Goal: Browse casually

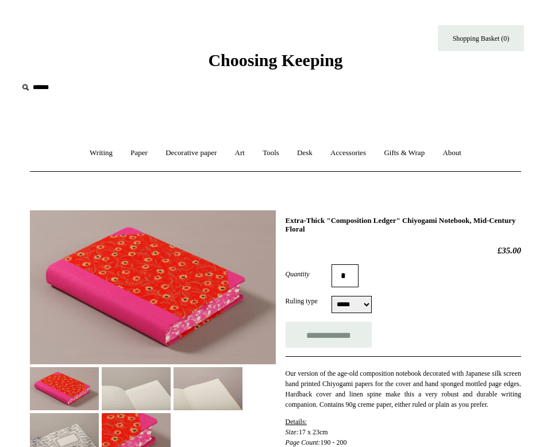
select select "*****"
click at [442, 217] on h1 "Extra-Thick "Composition Ledger" Chiyogami Notebook, Mid-Century Floral" at bounding box center [402, 225] width 235 height 18
copy h1 "Chiyogami"
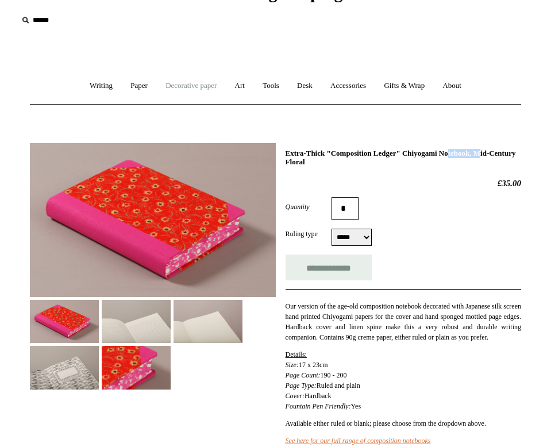
scroll to position [68, 0]
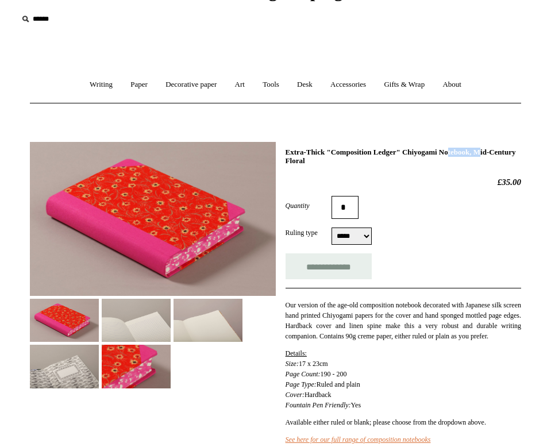
click at [171, 359] on img at bounding box center [136, 366] width 69 height 43
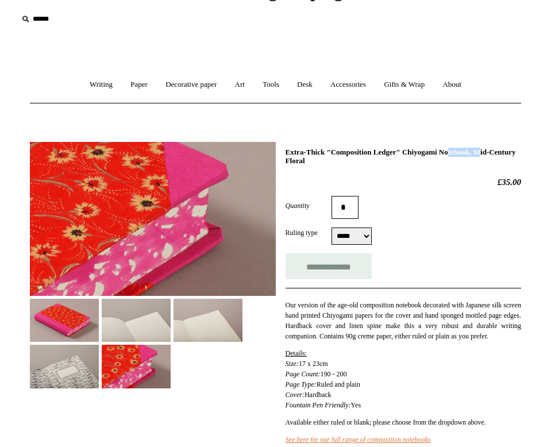
click at [99, 368] on img at bounding box center [64, 366] width 69 height 43
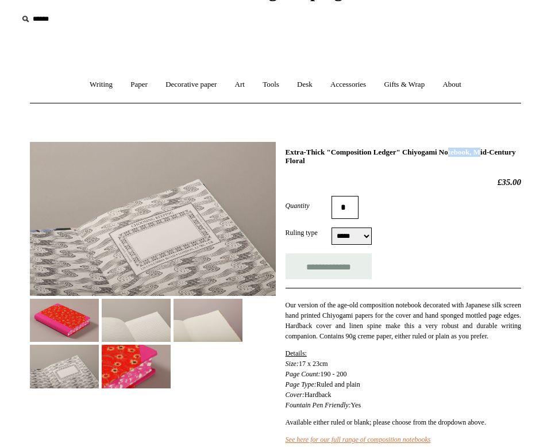
click at [135, 309] on img at bounding box center [136, 320] width 69 height 43
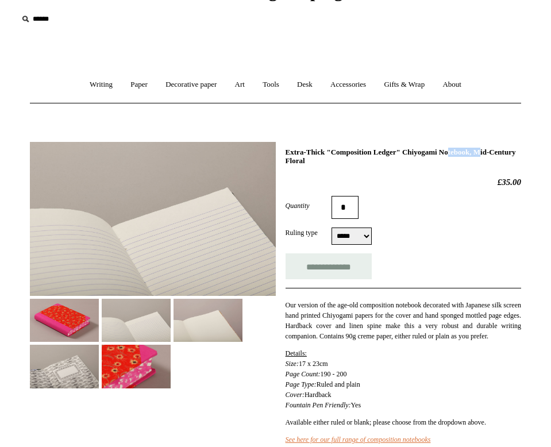
click at [204, 314] on img at bounding box center [207, 320] width 69 height 43
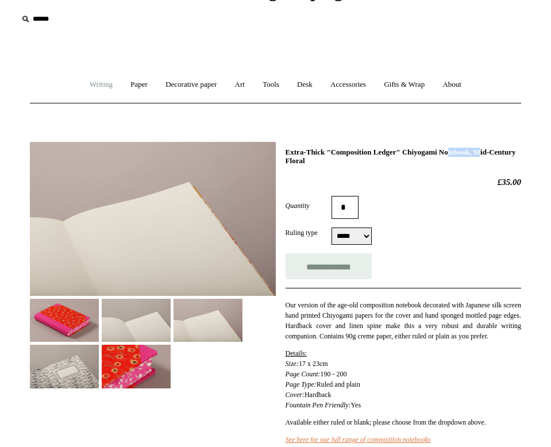
click at [90, 85] on link "Writing +" at bounding box center [101, 84] width 39 height 30
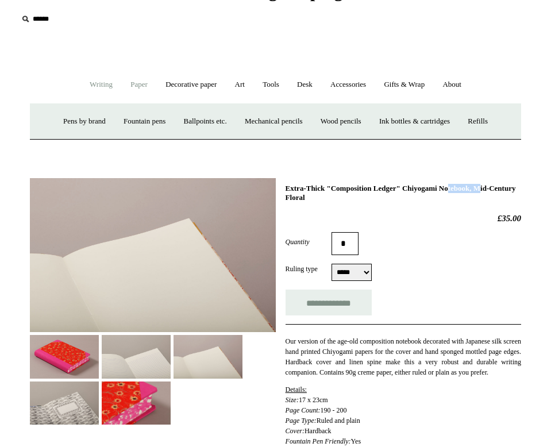
click at [148, 84] on link "Paper +" at bounding box center [138, 84] width 33 height 30
click at [116, 122] on link "Notebooks +" at bounding box center [124, 121] width 48 height 30
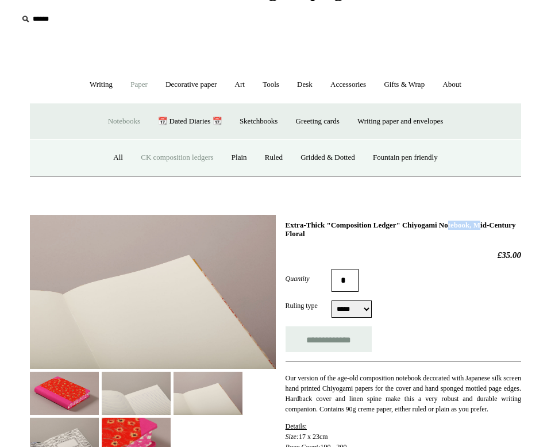
click at [148, 156] on link "CK composition ledgers" at bounding box center [177, 157] width 88 height 30
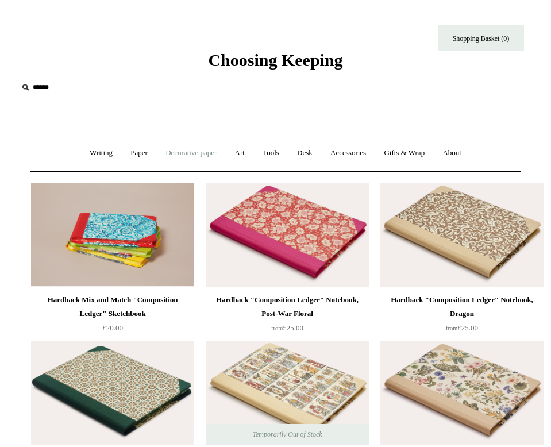
click at [204, 154] on link "Decorative paper +" at bounding box center [190, 153] width 67 height 30
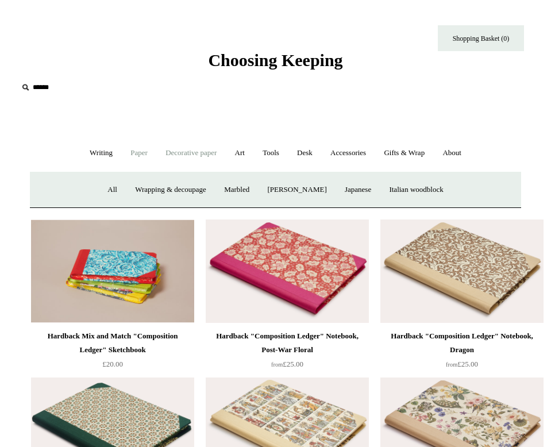
click at [129, 149] on link "Paper +" at bounding box center [138, 153] width 33 height 30
click at [119, 191] on link "Notebooks +" at bounding box center [124, 190] width 48 height 30
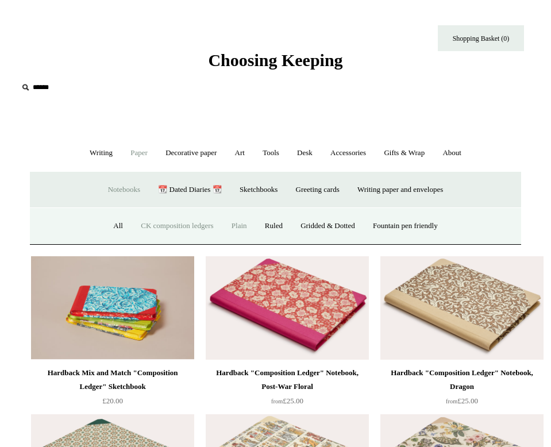
click at [235, 226] on link "Plain" at bounding box center [239, 226] width 32 height 30
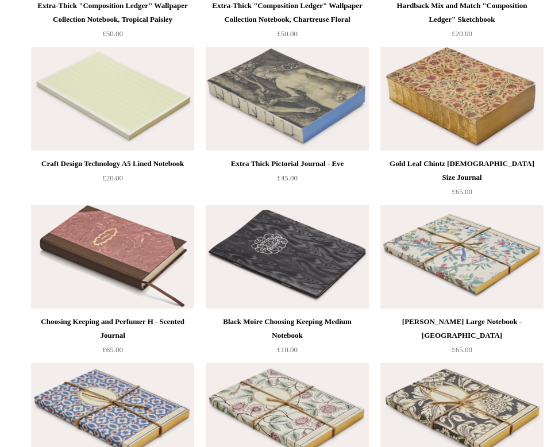
scroll to position [2515, 0]
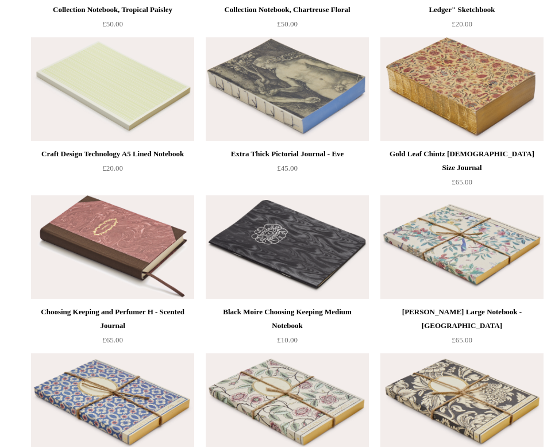
click at [238, 67] on img at bounding box center [287, 88] width 163 height 103
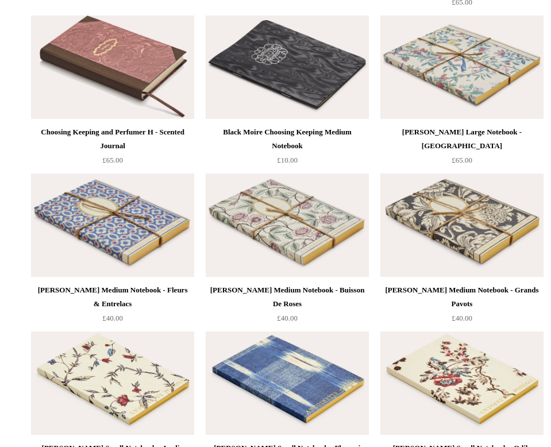
scroll to position [2696, 0]
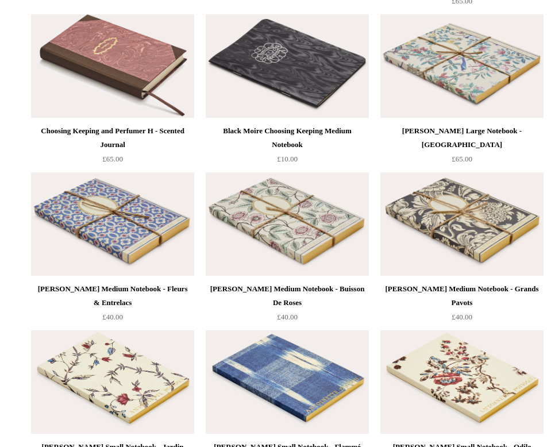
click at [238, 67] on img at bounding box center [287, 65] width 163 height 103
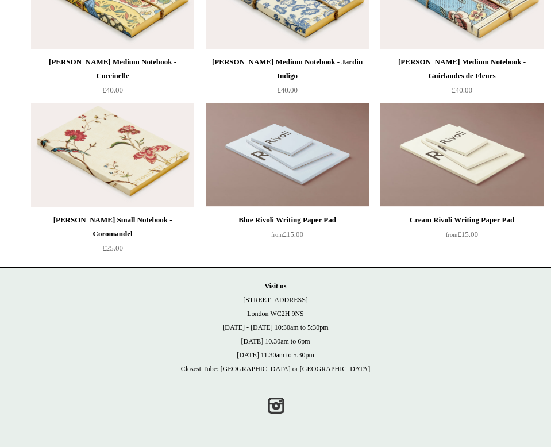
scroll to position [3554, 0]
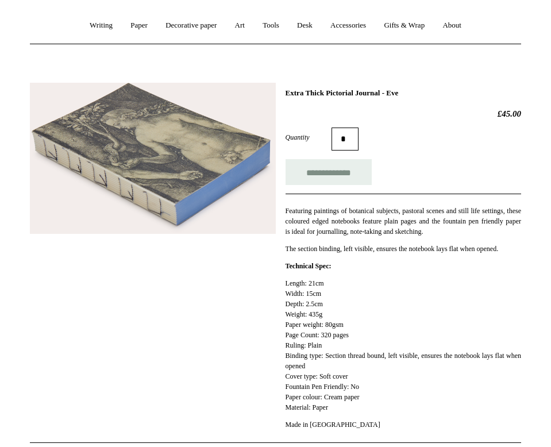
scroll to position [133, 0]
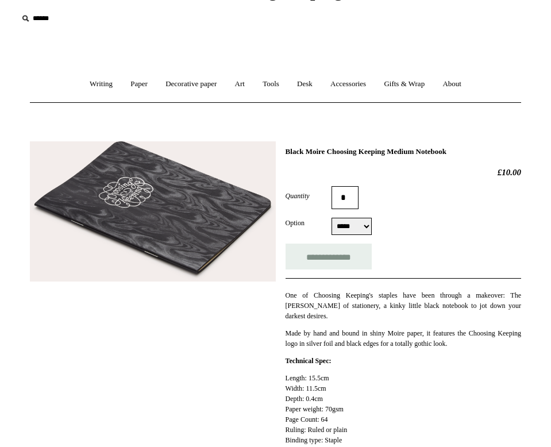
scroll to position [78, 0]
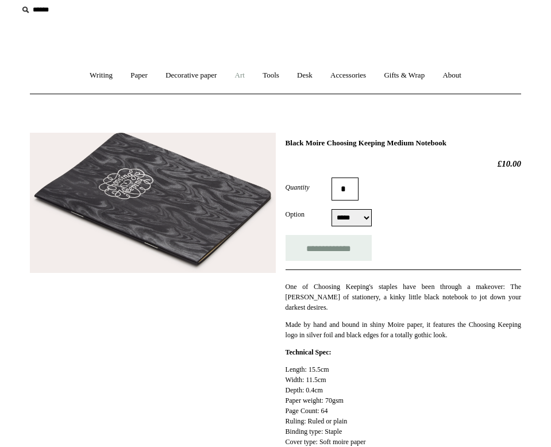
click at [237, 71] on link "Art +" at bounding box center [240, 75] width 26 height 30
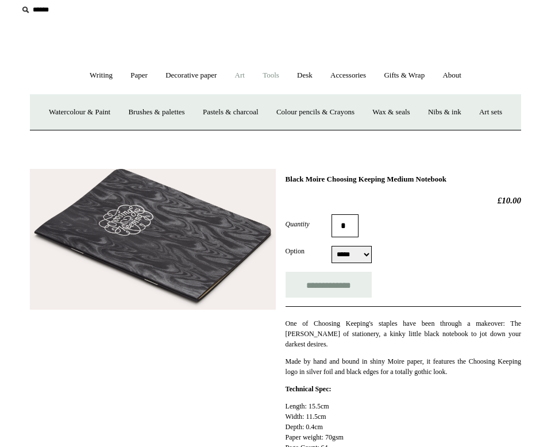
click at [269, 76] on link "Tools +" at bounding box center [270, 75] width 33 height 30
click at [208, 117] on link "Scissors" at bounding box center [216, 112] width 41 height 30
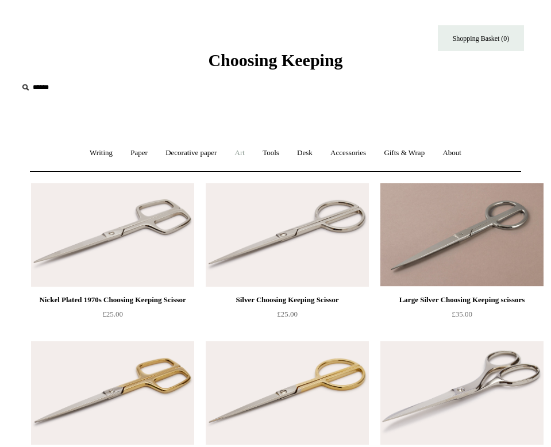
click at [239, 153] on link "Art +" at bounding box center [240, 153] width 26 height 30
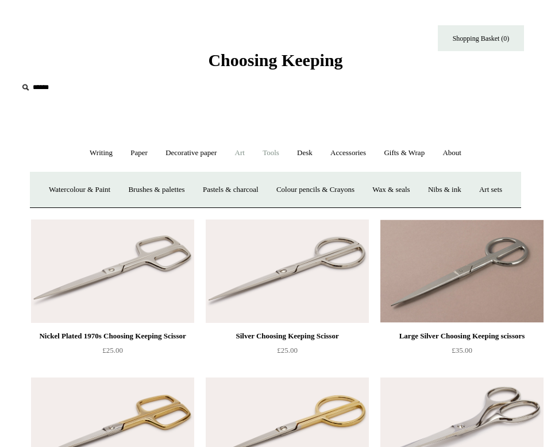
click at [269, 153] on link "Tools +" at bounding box center [270, 153] width 33 height 30
click at [196, 150] on link "Decorative paper +" at bounding box center [190, 153] width 67 height 30
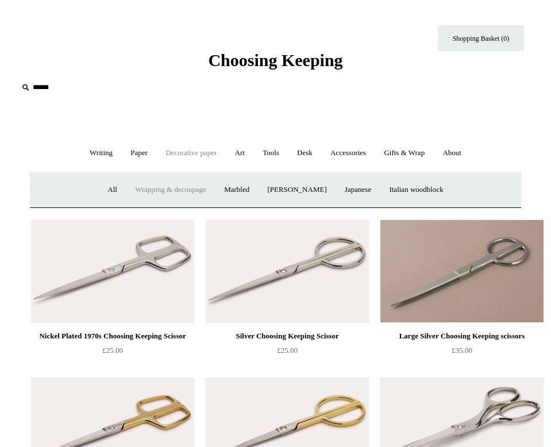
click at [137, 190] on link "Wrapping & decoupage" at bounding box center [170, 190] width 87 height 30
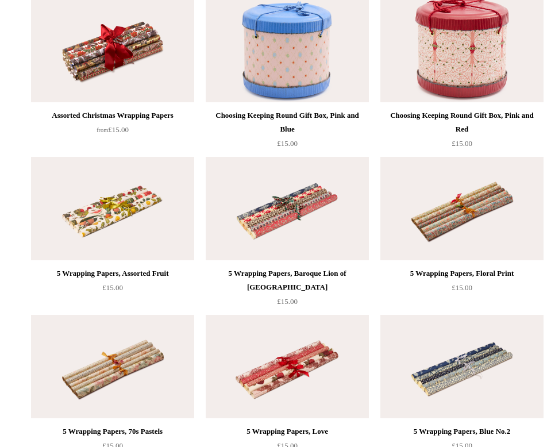
scroll to position [514, 0]
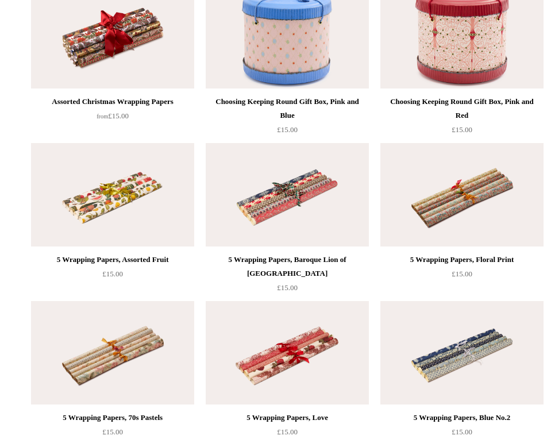
click at [167, 360] on img at bounding box center [112, 352] width 163 height 103
click at [454, 179] on img at bounding box center [461, 194] width 163 height 103
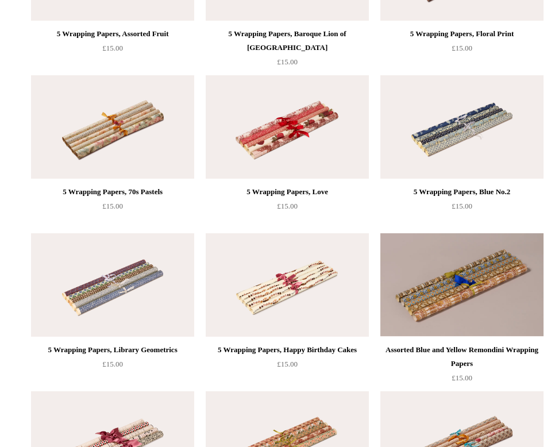
scroll to position [746, 0]
